Goal: Information Seeking & Learning: Learn about a topic

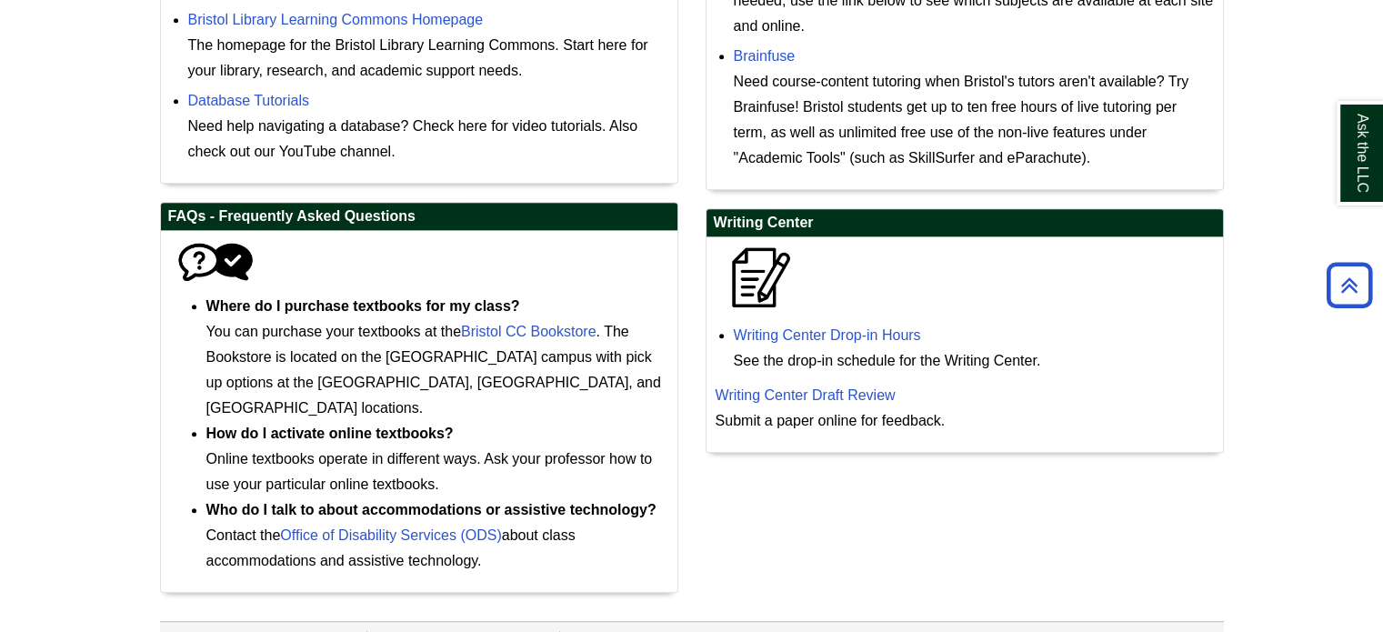
scroll to position [888, 0]
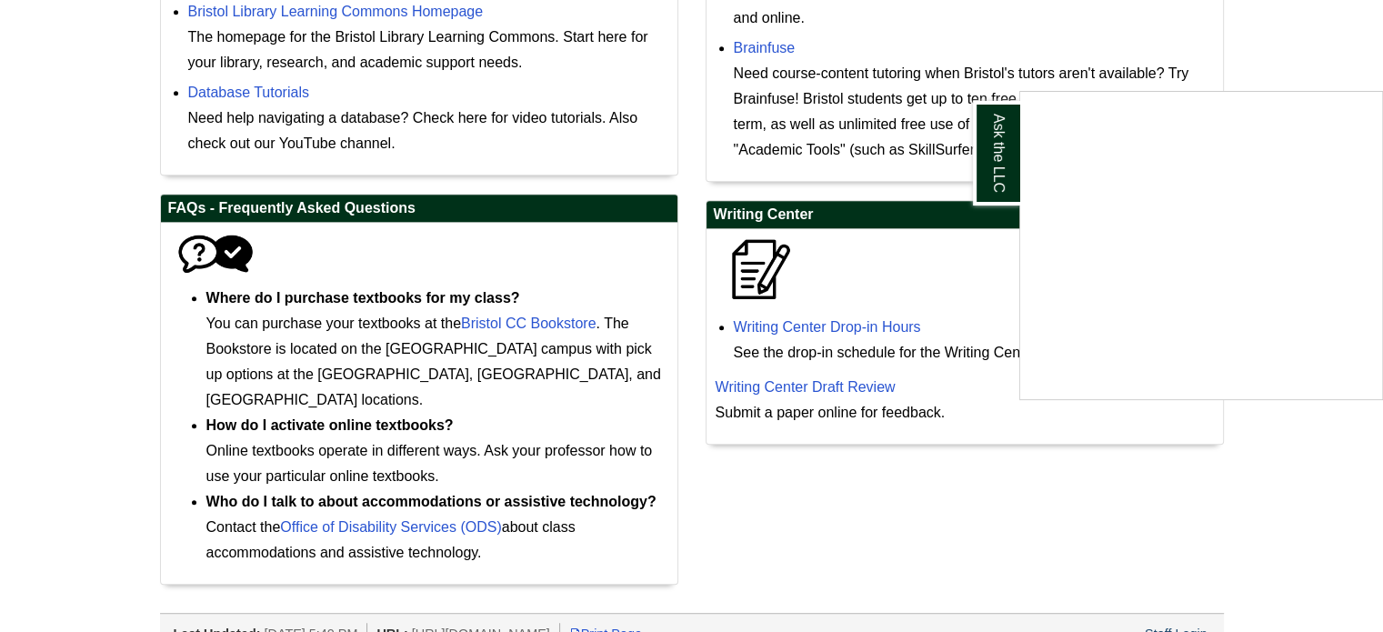
click at [957, 496] on div "Ask the LLC" at bounding box center [691, 316] width 1383 height 632
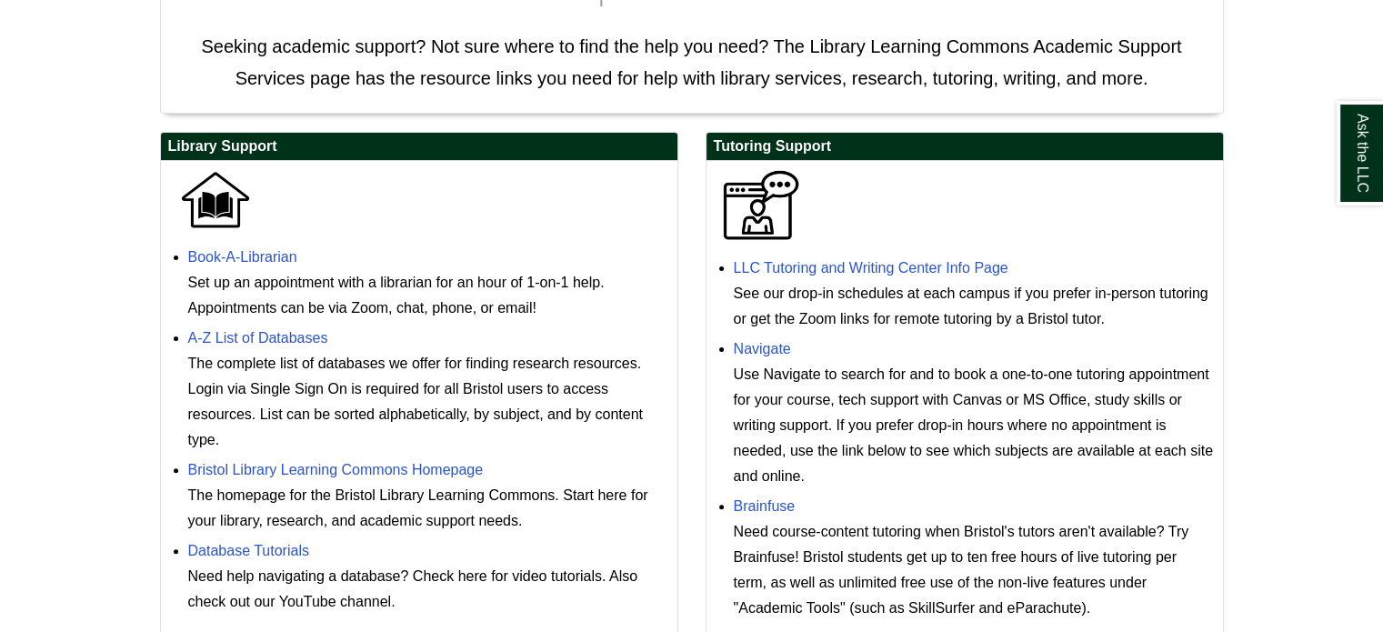
scroll to position [455, 0]
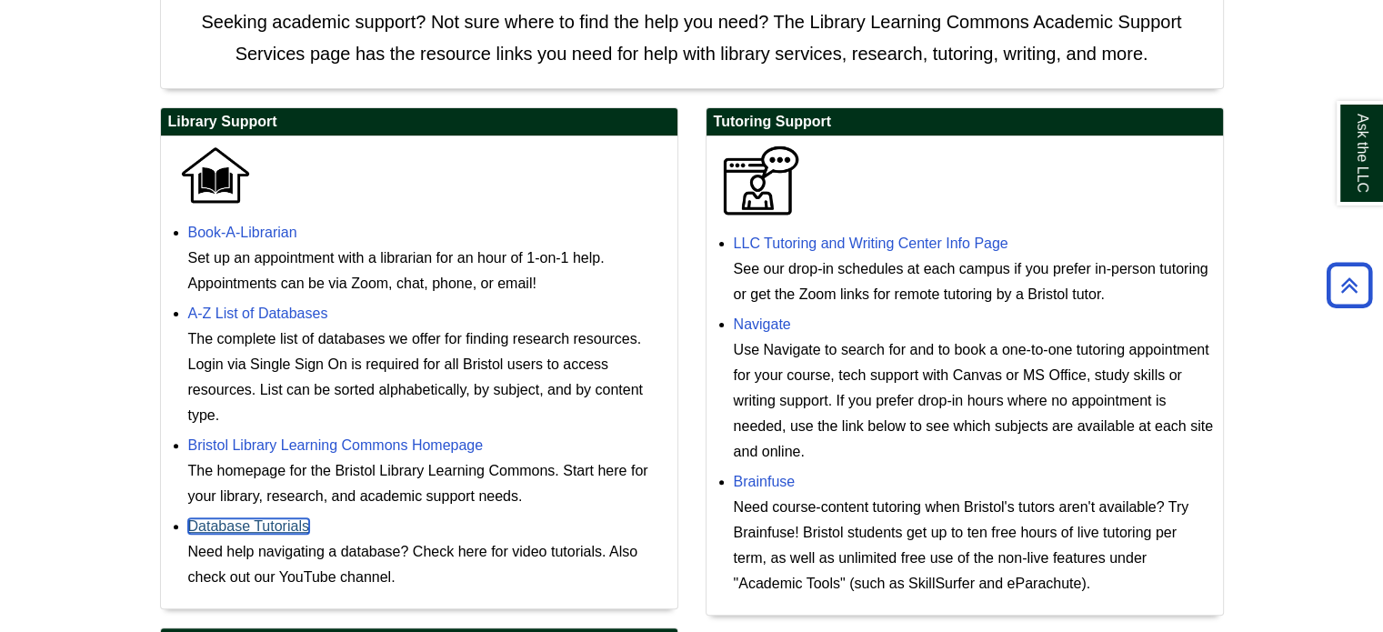
click at [236, 528] on link "Database Tutorials" at bounding box center [248, 525] width 121 height 15
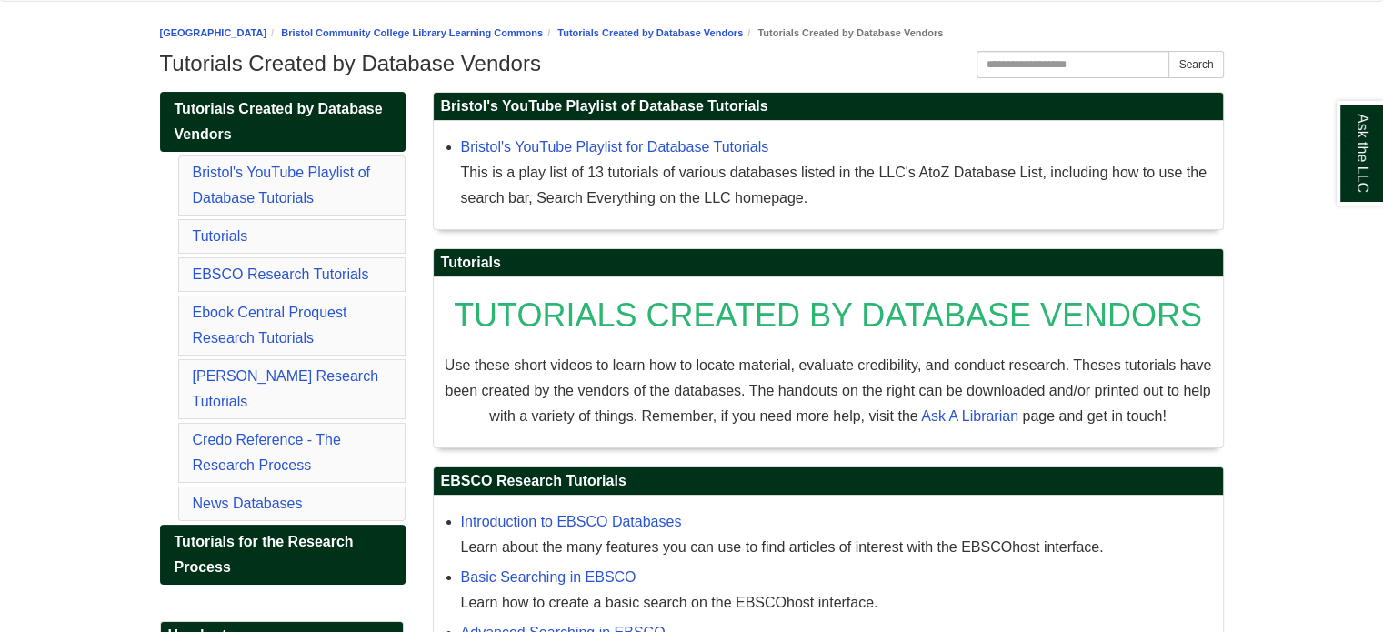
scroll to position [273, 0]
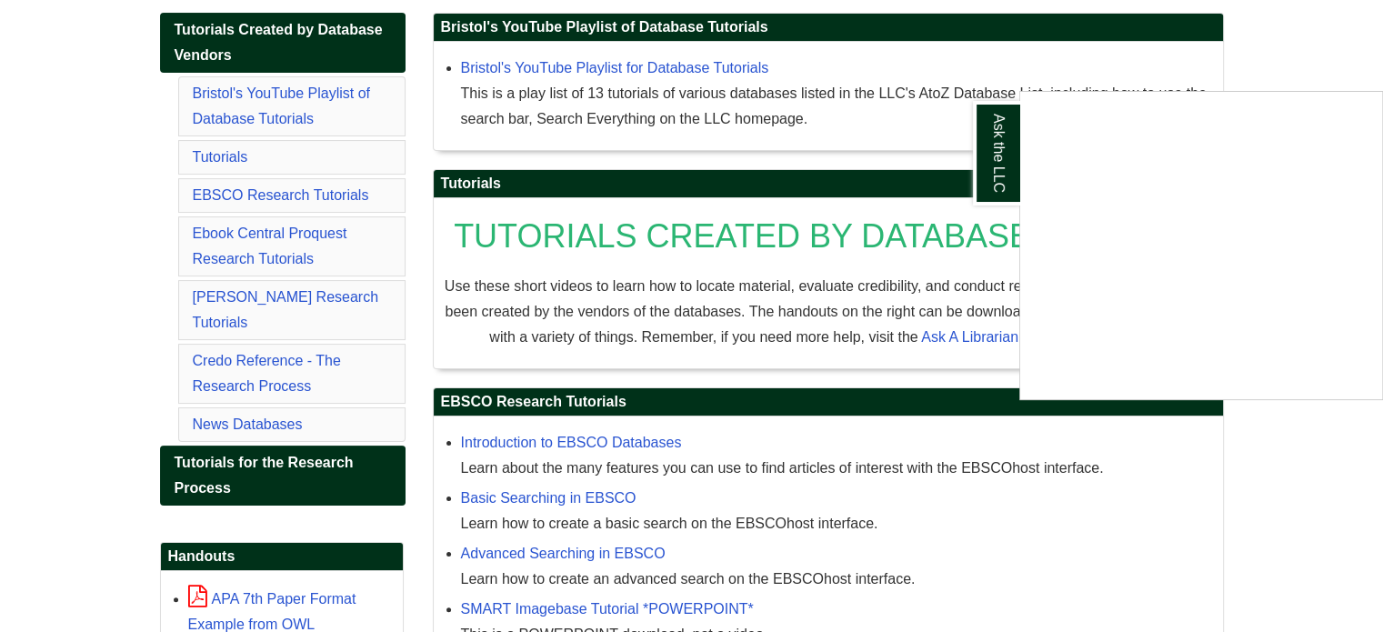
click at [707, 57] on div "Ask the LLC" at bounding box center [691, 316] width 1383 height 632
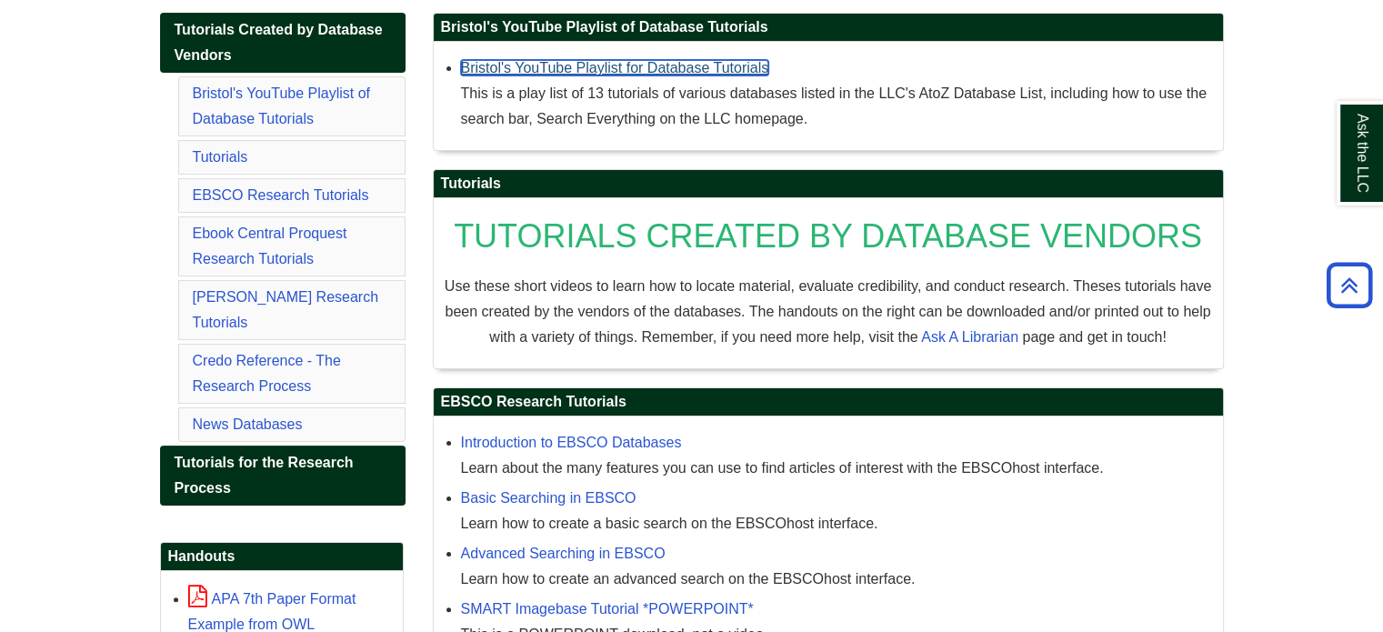
click at [715, 72] on link "Bristol's YouTube Playlist for Database Tutorials" at bounding box center [615, 67] width 308 height 15
